Goal: Task Accomplishment & Management: Complete application form

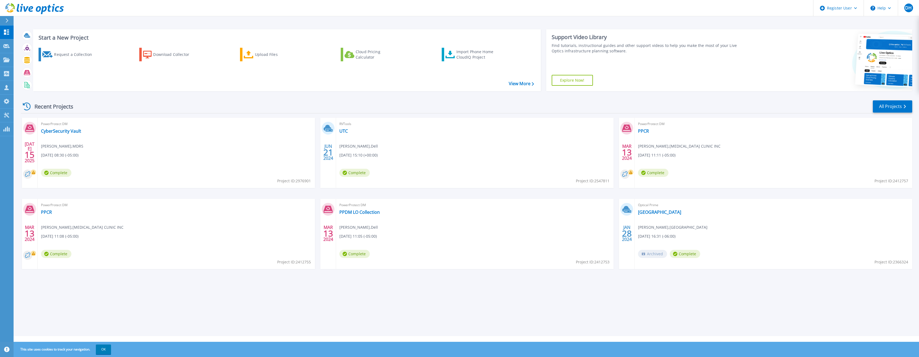
click at [5, 23] on button at bounding box center [7, 21] width 14 height 10
click at [301, 305] on div "Start a New Project Request a Collection Download Collector Upload Files Cloud …" at bounding box center [466, 168] width 905 height 336
click at [4, 21] on button at bounding box center [7, 21] width 14 height 10
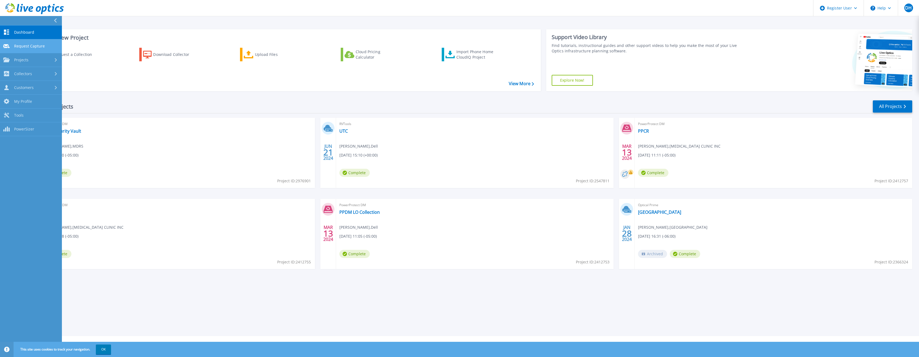
click at [50, 44] on link "Request Capture Request Capture" at bounding box center [31, 46] width 62 height 14
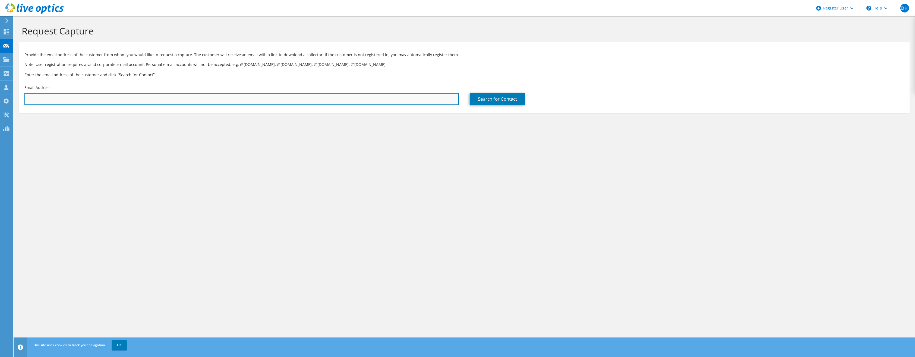
paste input "Reciniello, Nicholas <nicholas.reciniello@ocps.net>"
type input "nicholas.reciniello@ocps.net"
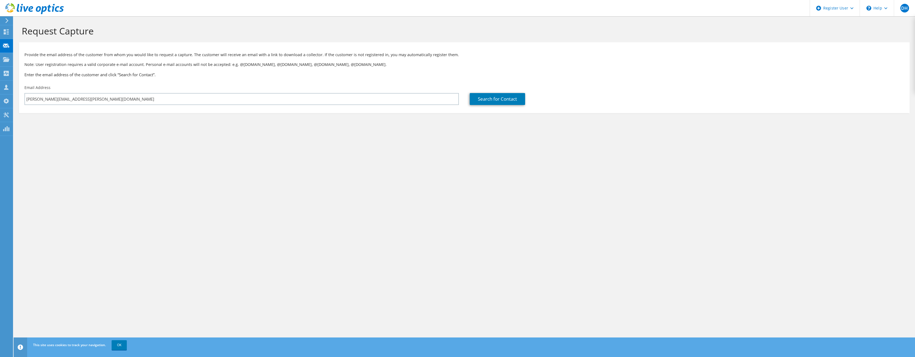
click at [495, 91] on div "Search for Contact" at bounding box center [686, 95] width 445 height 26
click at [490, 96] on link "Search for Contact" at bounding box center [497, 99] width 55 height 12
type input "ORANGE CO SCHOOL DISTRICT, ORLANDO, FL"
type input "Nicholas"
type input "Reciniello"
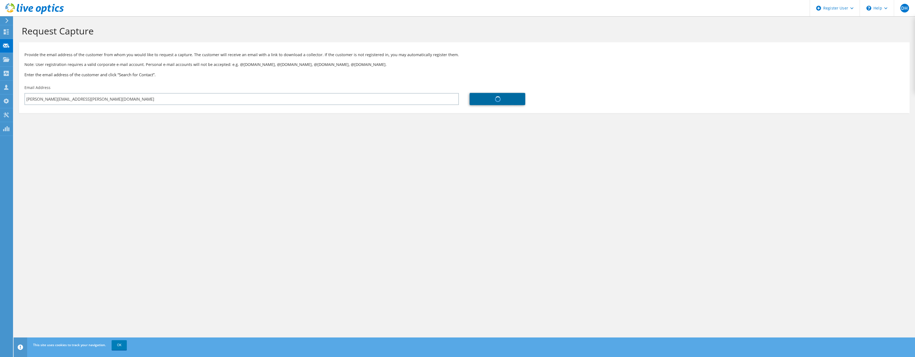
type input "[GEOGRAPHIC_DATA]"
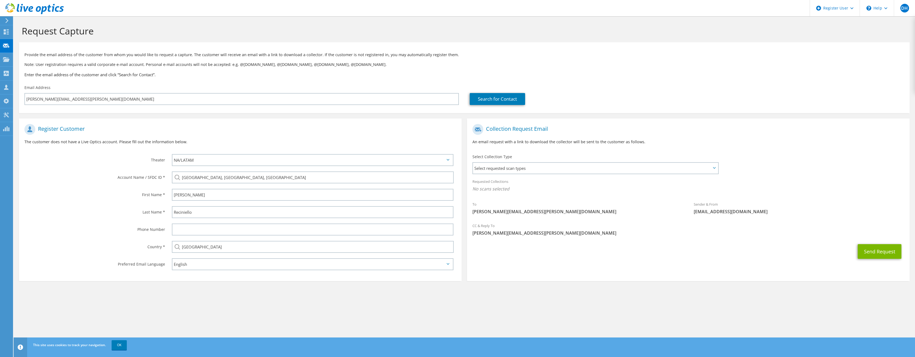
click at [616, 158] on div "Select Collection Type Select requested scan types Server Virtualization Optica…" at bounding box center [595, 163] width 247 height 19
click at [609, 165] on span "Select requested scan types" at bounding box center [595, 168] width 245 height 11
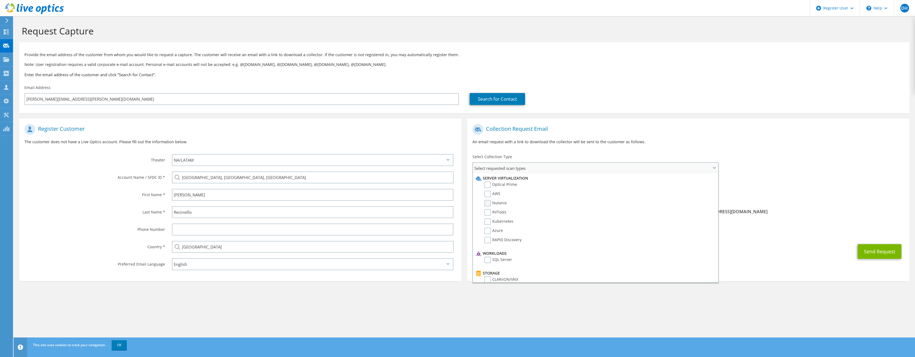
click at [499, 202] on label "Nutanix" at bounding box center [495, 203] width 22 height 7
click at [0, 0] on input "Nutanix" at bounding box center [0, 0] width 0 height 0
click at [820, 219] on div "Sender & From liveoptics@liveoptics.com" at bounding box center [798, 210] width 221 height 21
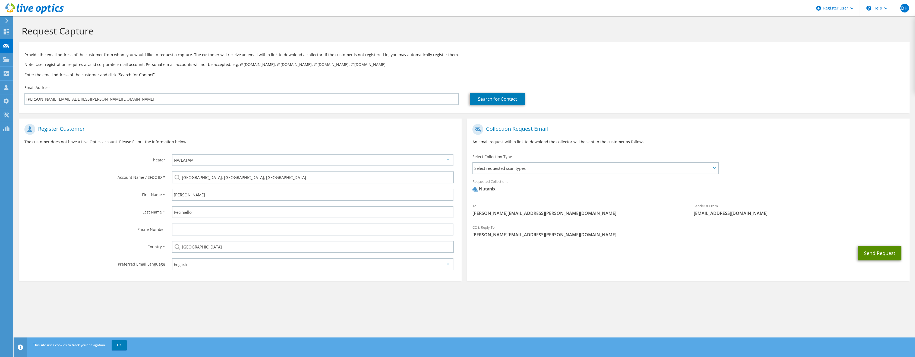
click at [879, 257] on button "Send Request" at bounding box center [880, 253] width 44 height 15
